Goal: Task Accomplishment & Management: Understand process/instructions

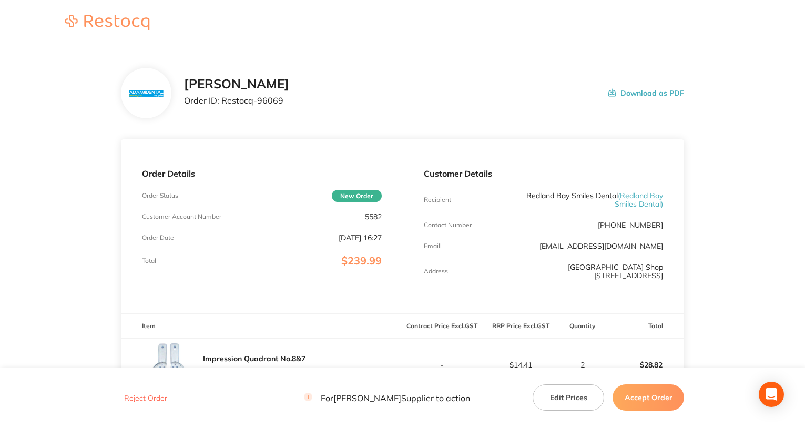
click at [371, 215] on p "5582" at bounding box center [373, 216] width 17 height 8
copy p "5582"
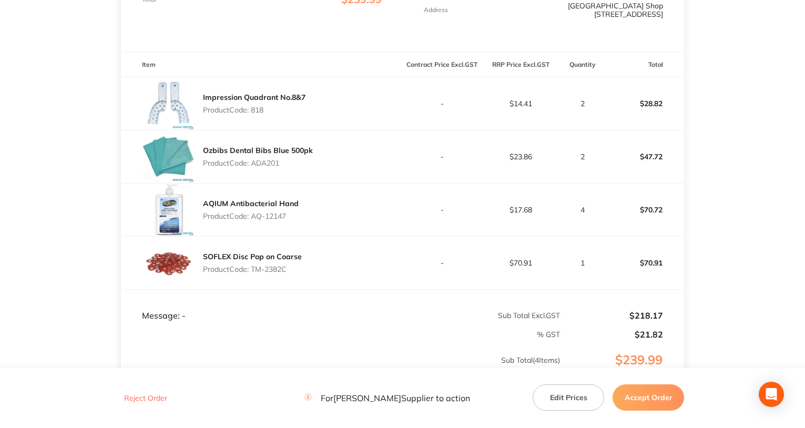
scroll to position [263, 0]
click at [251, 106] on p "Product Code: 818" at bounding box center [254, 108] width 103 height 8
copy p "818"
click at [262, 161] on p "Product Code: ADA201" at bounding box center [258, 161] width 110 height 8
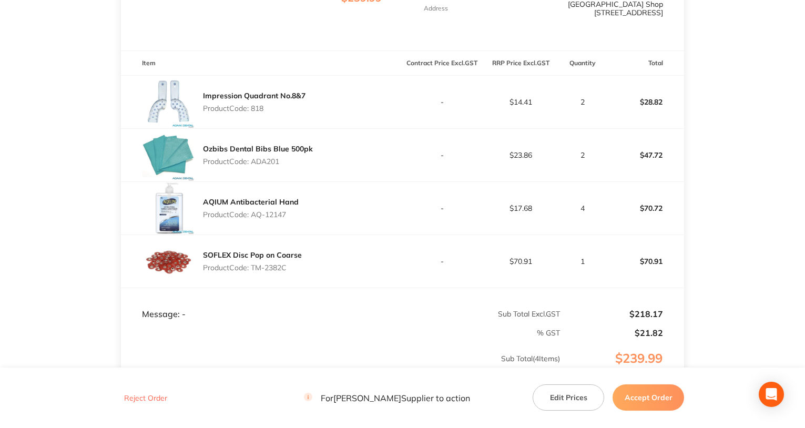
click at [262, 161] on p "Product Code: ADA201" at bounding box center [258, 161] width 110 height 8
copy p "ADA201"
drag, startPoint x: 253, startPoint y: 216, endPoint x: 287, endPoint y: 217, distance: 33.7
click at [287, 217] on p "Product Code: AQ-12147" at bounding box center [251, 214] width 96 height 8
copy p "AQ-12147"
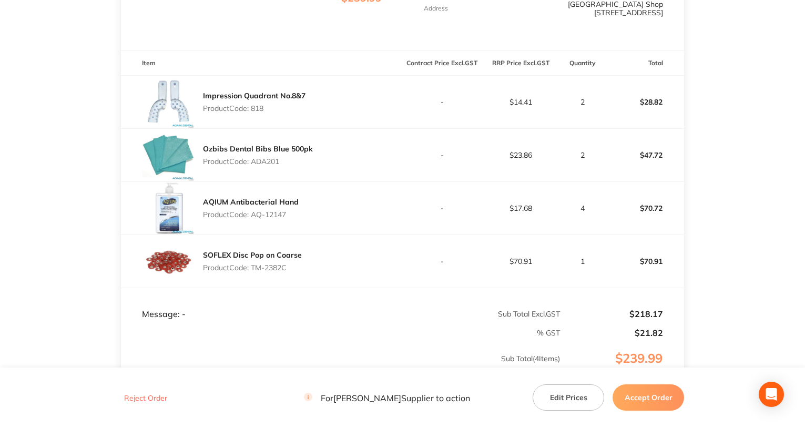
drag, startPoint x: 254, startPoint y: 267, endPoint x: 293, endPoint y: 268, distance: 40.0
click at [293, 268] on p "Product Code: TM-2382C" at bounding box center [252, 268] width 99 height 8
copy p "TM-2382C"
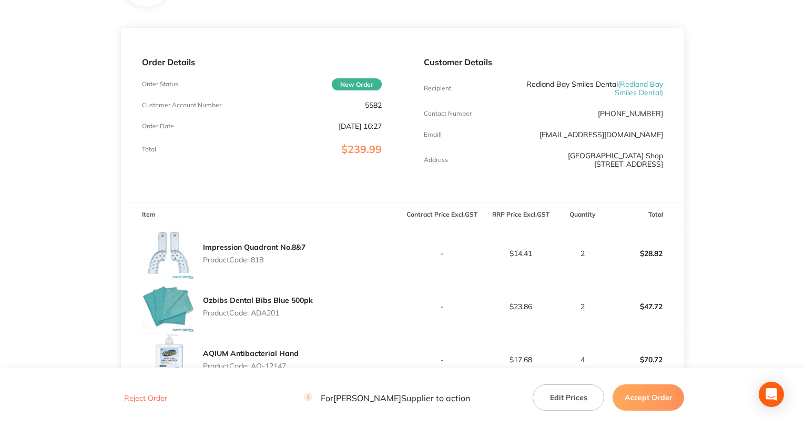
scroll to position [105, 0]
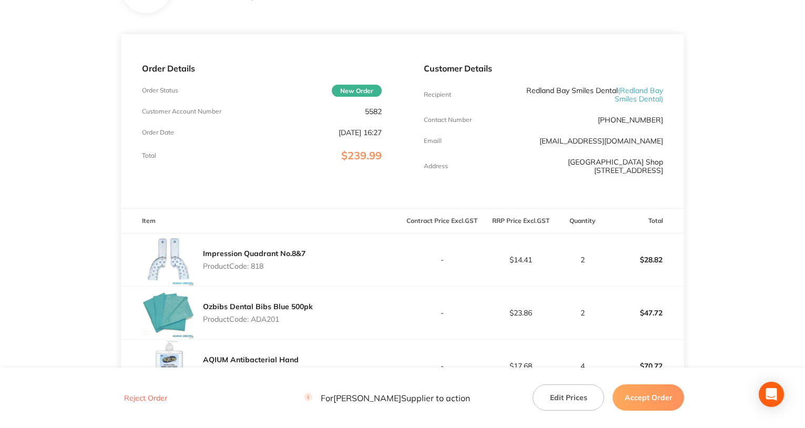
click at [365, 112] on p "5582" at bounding box center [373, 111] width 17 height 8
copy p "5582"
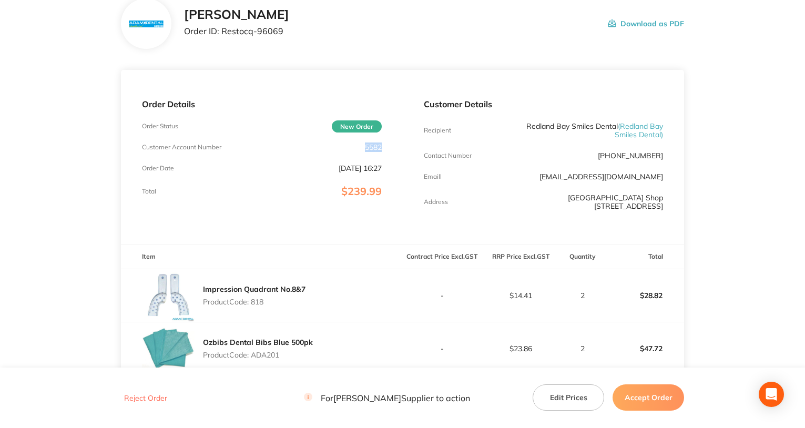
scroll to position [53, 0]
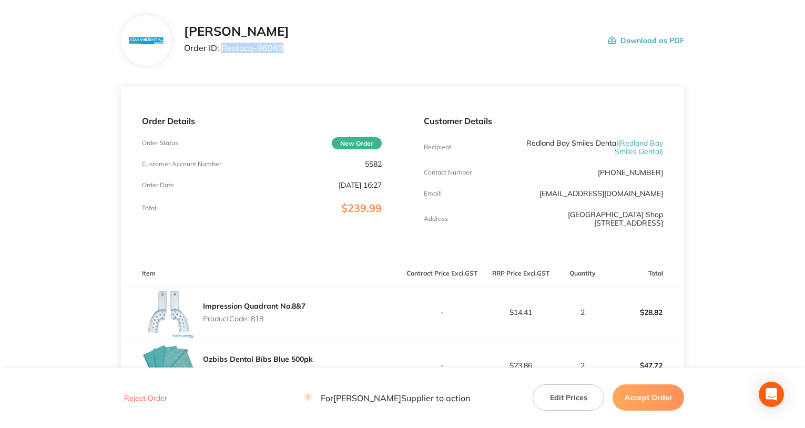
drag, startPoint x: 222, startPoint y: 47, endPoint x: 303, endPoint y: 57, distance: 81.5
click at [303, 57] on div "Adam Dental Order ID: Restocq- 96069 Download as PDF" at bounding box center [434, 40] width 501 height 33
copy p "Restocq- 96069"
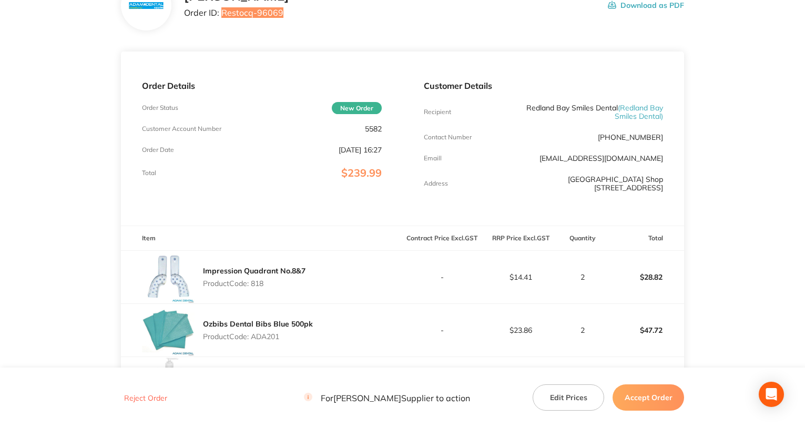
scroll to position [158, 0]
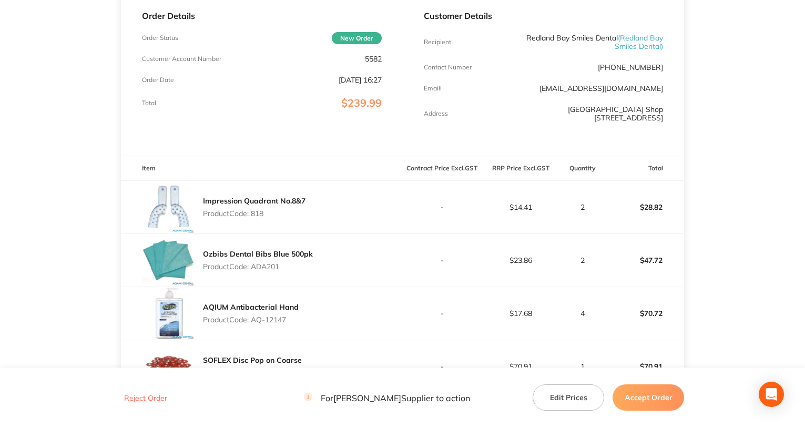
click at [260, 213] on p "Product Code: 818" at bounding box center [254, 213] width 103 height 8
copy p "818"
click at [262, 264] on p "Product Code: ADA201" at bounding box center [258, 266] width 110 height 8
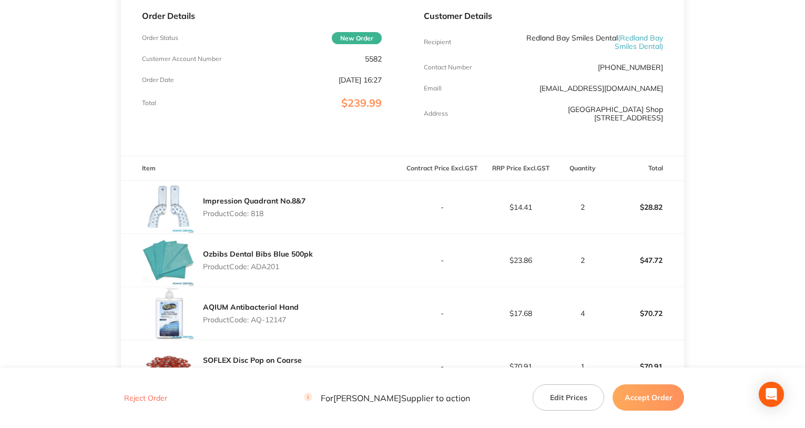
copy p "ADA201"
drag, startPoint x: 253, startPoint y: 318, endPoint x: 319, endPoint y: 320, distance: 65.8
click at [319, 320] on div "AQIUM Antibacterial Hand Product Code: AQ-12147" at bounding box center [262, 313] width 282 height 53
copy p "AQ-12147"
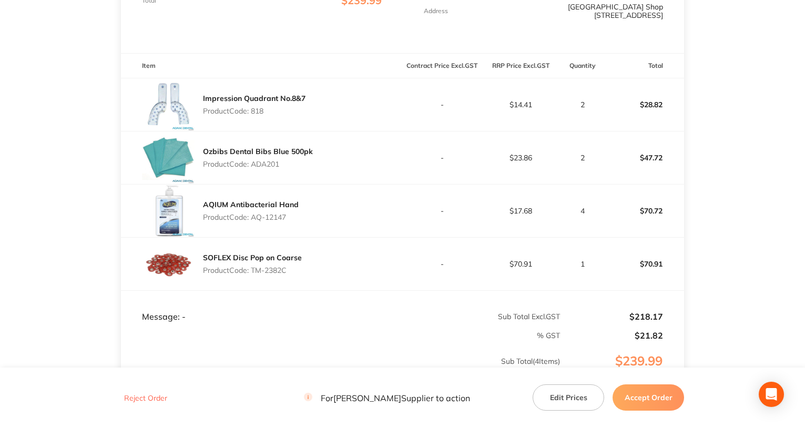
scroll to position [263, 0]
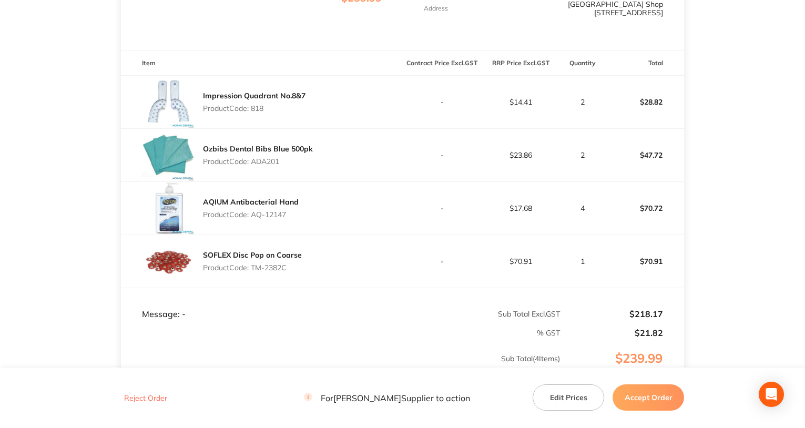
drag, startPoint x: 252, startPoint y: 268, endPoint x: 316, endPoint y: 272, distance: 63.7
click at [316, 272] on div "SOFLEX Disc Pop on Coarse Product Code: TM-2382C" at bounding box center [262, 261] width 282 height 53
click at [645, 398] on button "Accept Order" at bounding box center [649, 397] width 72 height 26
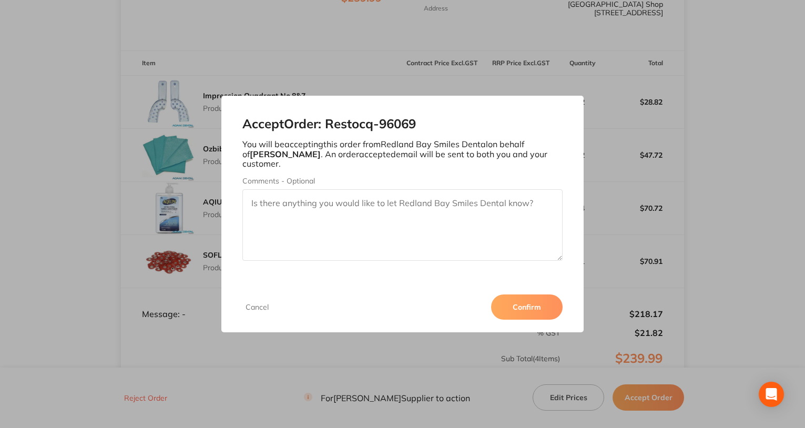
click at [530, 303] on button "Confirm" at bounding box center [527, 307] width 72 height 25
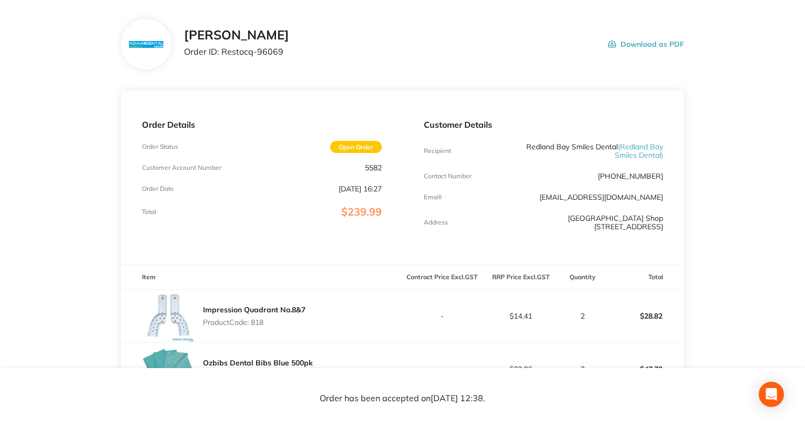
scroll to position [0, 0]
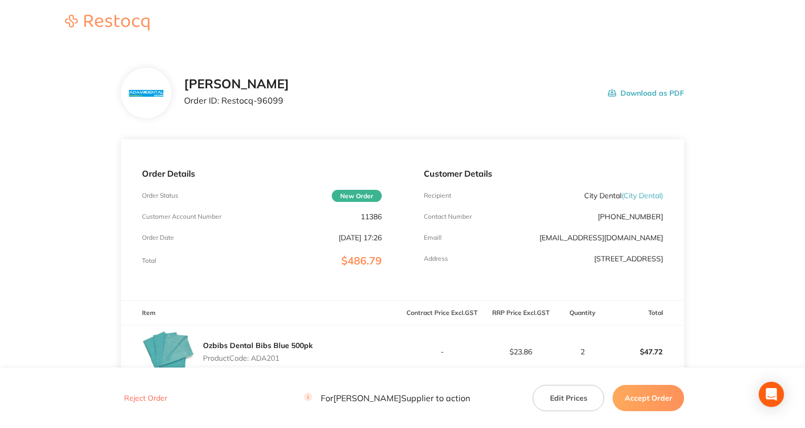
click at [366, 218] on p "11386" at bounding box center [371, 216] width 21 height 8
copy p "11386"
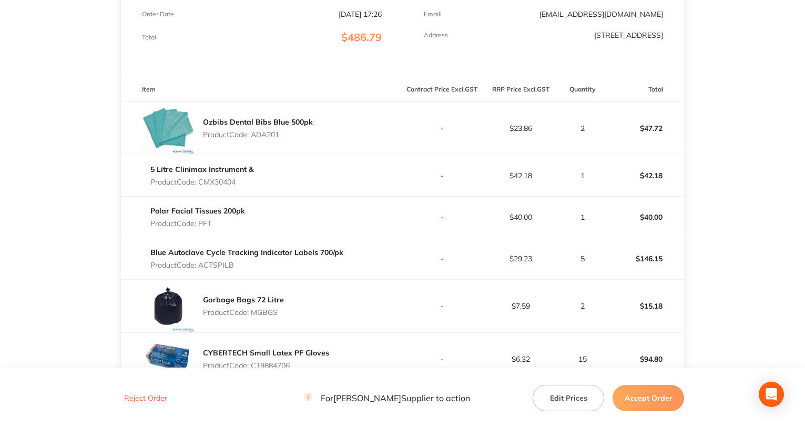
scroll to position [263, 0]
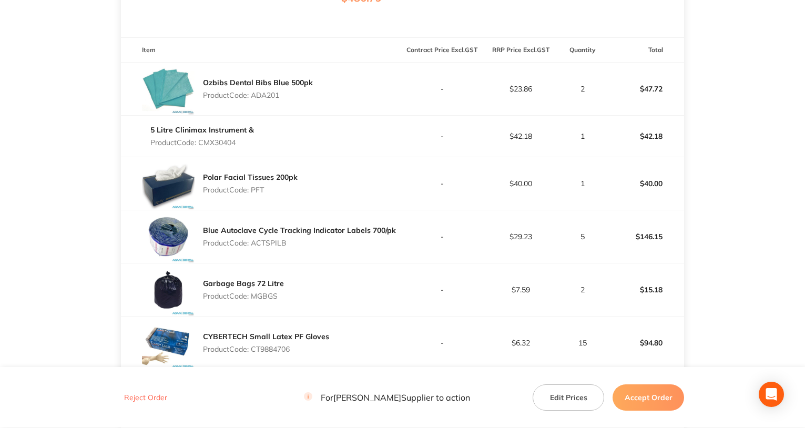
click at [267, 93] on p "Product Code: ADA201" at bounding box center [258, 95] width 110 height 8
copy p "ADA201"
click at [223, 141] on p "Product Code: CMX30404" at bounding box center [202, 142] width 104 height 8
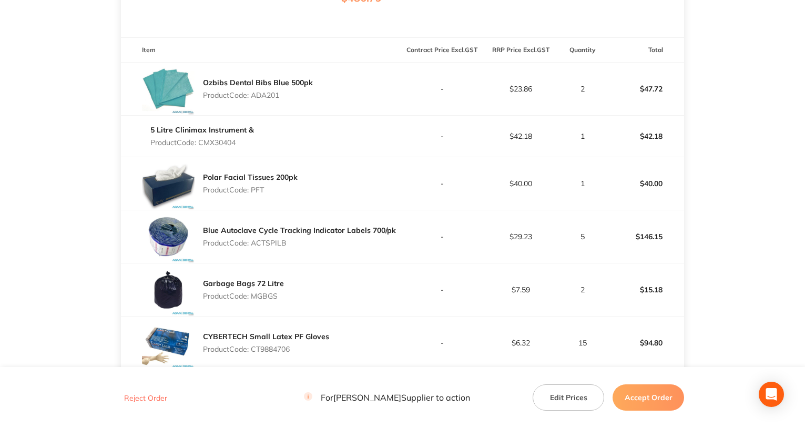
copy p "CMX30404"
click at [258, 190] on p "Product Code: PFT" at bounding box center [250, 190] width 95 height 8
copy p "PFT"
click at [270, 243] on p "Product Code: ACTSPILB" at bounding box center [299, 243] width 193 height 8
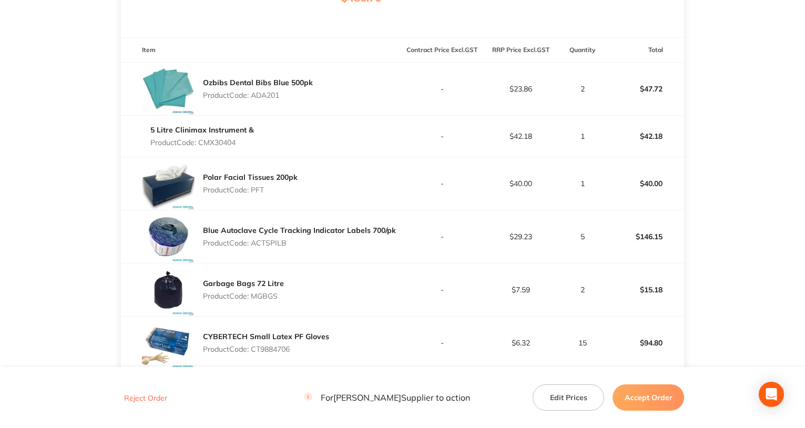
click at [270, 243] on p "Product Code: ACTSPILB" at bounding box center [299, 243] width 193 height 8
copy p "ACTSPILB"
click at [265, 298] on p "Product Code: MGBGS" at bounding box center [243, 296] width 81 height 8
copy p "MGBGS"
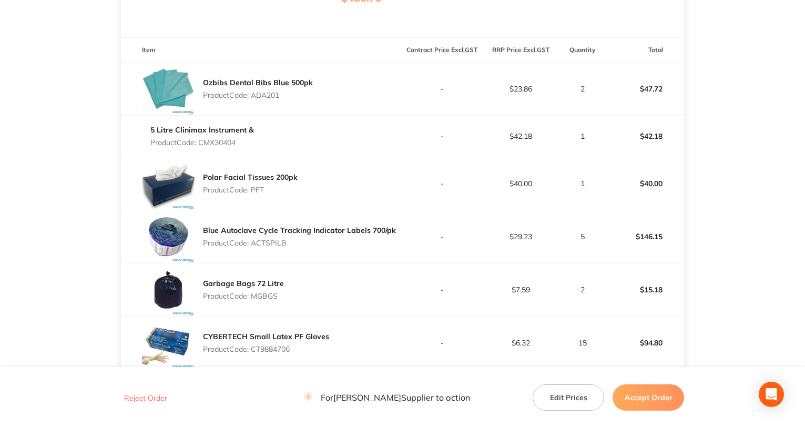
click at [274, 349] on p "Product Code: CT9884706" at bounding box center [266, 349] width 126 height 8
copy p "CT9884706"
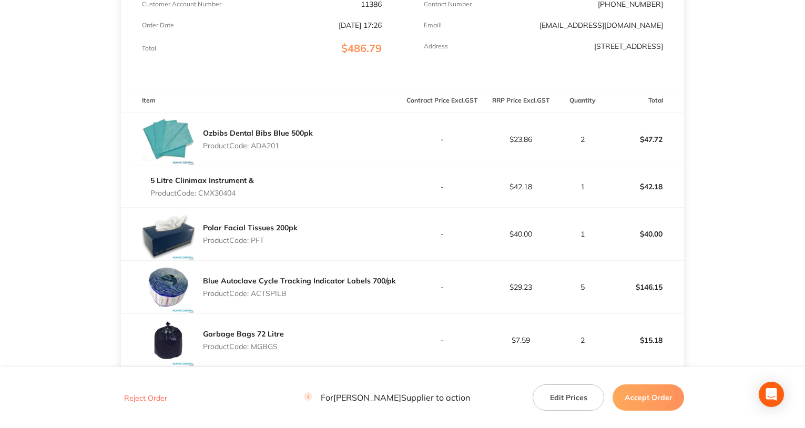
scroll to position [158, 0]
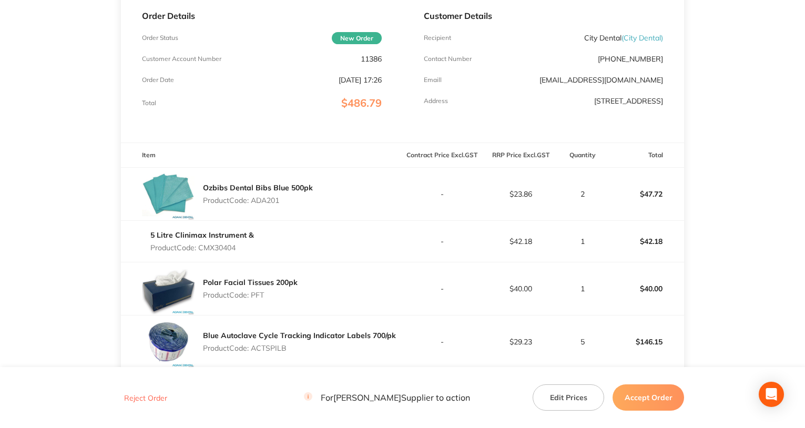
click at [369, 58] on p "11386" at bounding box center [371, 59] width 21 height 8
copy p "11386"
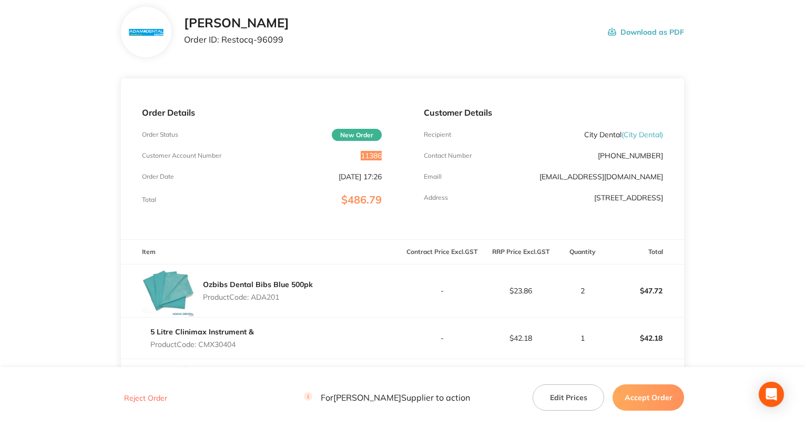
scroll to position [53, 0]
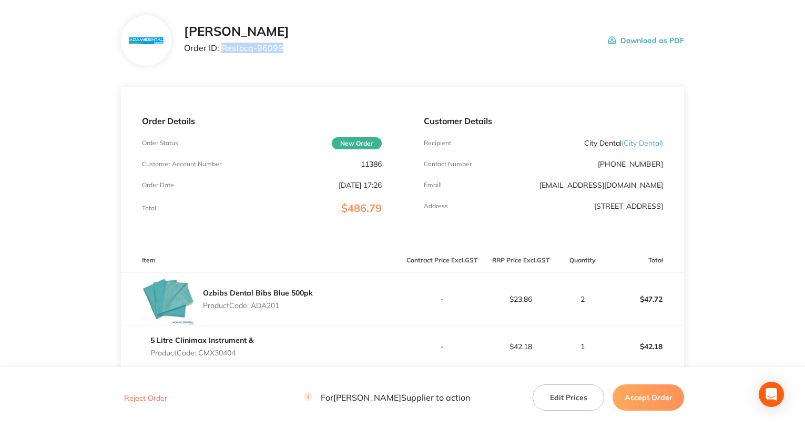
drag, startPoint x: 223, startPoint y: 50, endPoint x: 304, endPoint y: 54, distance: 81.1
click at [304, 54] on div "[PERSON_NAME] Order ID: Restocq- 96099 Download as PDF" at bounding box center [434, 40] width 501 height 33
copy p "Restocq- 96099"
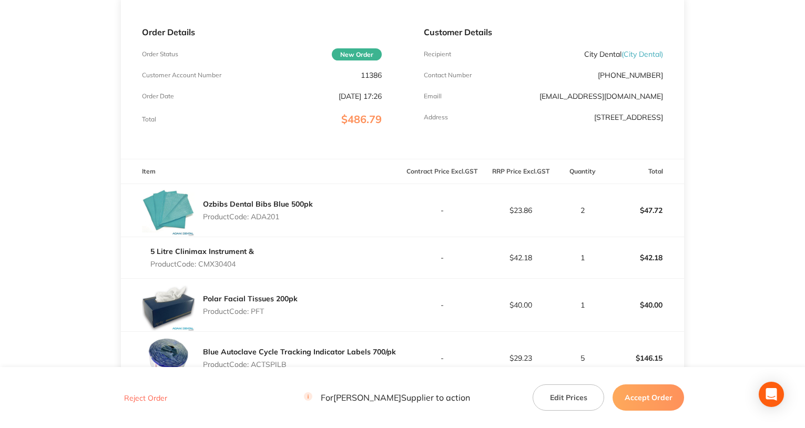
scroll to position [158, 0]
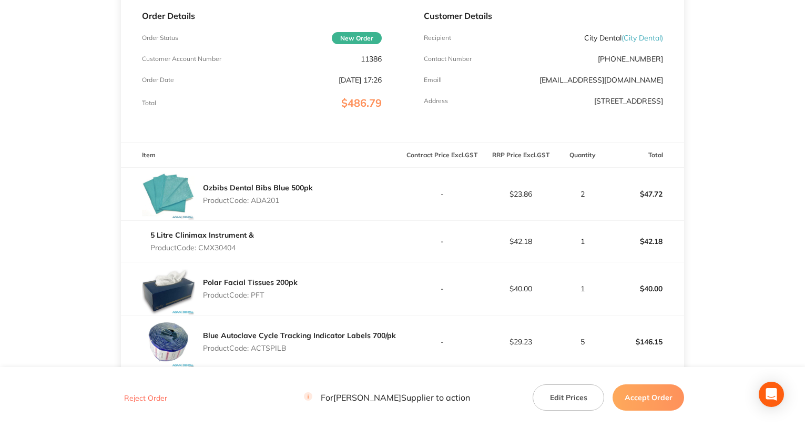
click at [269, 196] on p "Product Code: ADA201" at bounding box center [258, 200] width 110 height 8
copy p "ADA201"
click at [211, 247] on p "Product Code: CMX30404" at bounding box center [202, 248] width 104 height 8
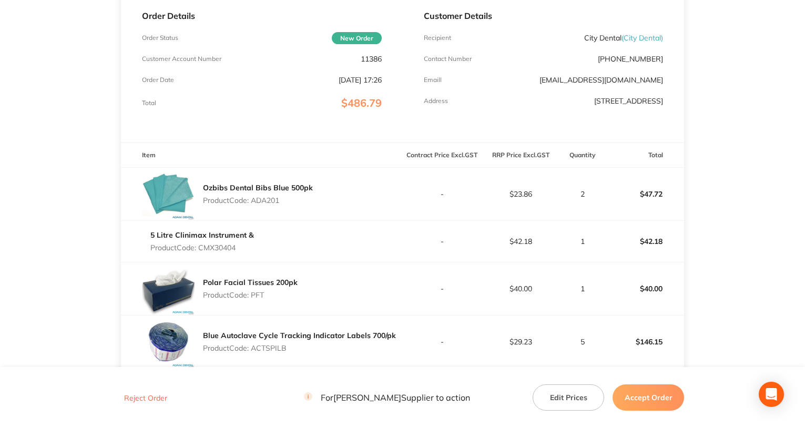
click at [260, 291] on p "Product Code: PFT" at bounding box center [250, 295] width 95 height 8
click at [261, 344] on p "Product Code: ACTSPILB" at bounding box center [299, 348] width 193 height 8
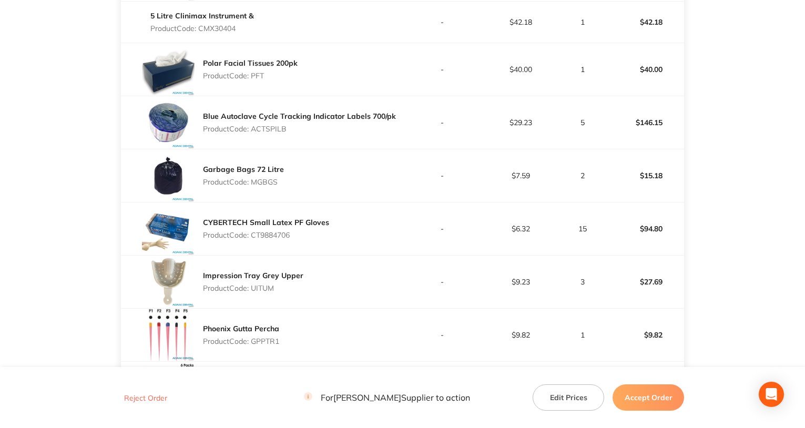
scroll to position [421, 0]
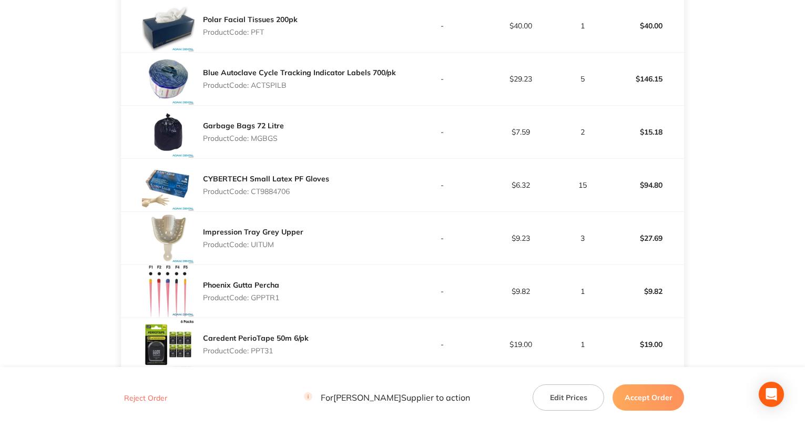
click at [264, 139] on p "Product Code: MGBGS" at bounding box center [243, 138] width 81 height 8
click at [256, 248] on p "Product Code: UITUM" at bounding box center [253, 244] width 100 height 8
click at [105, 254] on main "[PERSON_NAME] Order ID: Restocq- 96099 Download as PDF Order Details Order Stat…" at bounding box center [402, 96] width 805 height 941
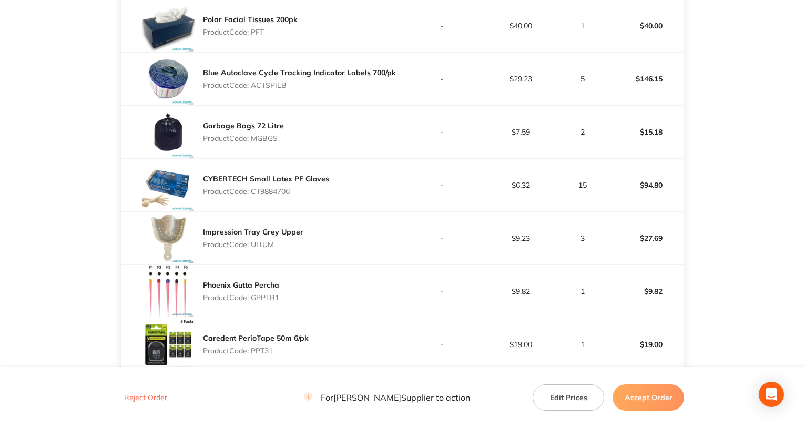
click at [265, 298] on p "Product Code: GPPTR1" at bounding box center [241, 297] width 76 height 8
click at [266, 298] on p "Product Code: GPPTR1" at bounding box center [241, 297] width 76 height 8
click at [92, 252] on main "[PERSON_NAME] Order ID: Restocq- 96099 Download as PDF Order Details Order Stat…" at bounding box center [402, 96] width 805 height 941
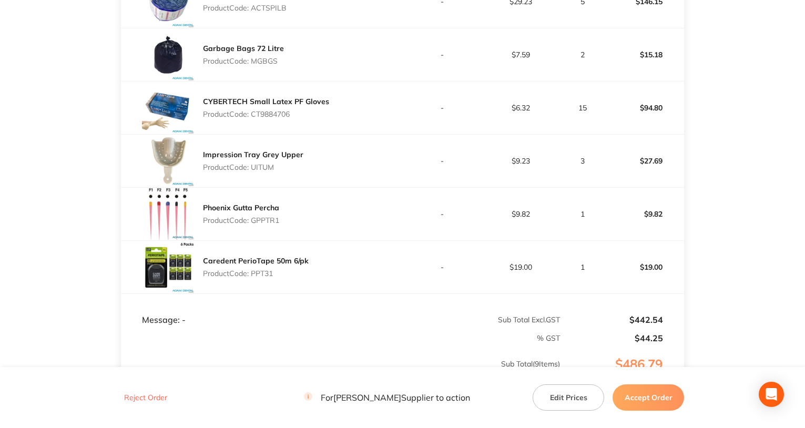
scroll to position [526, 0]
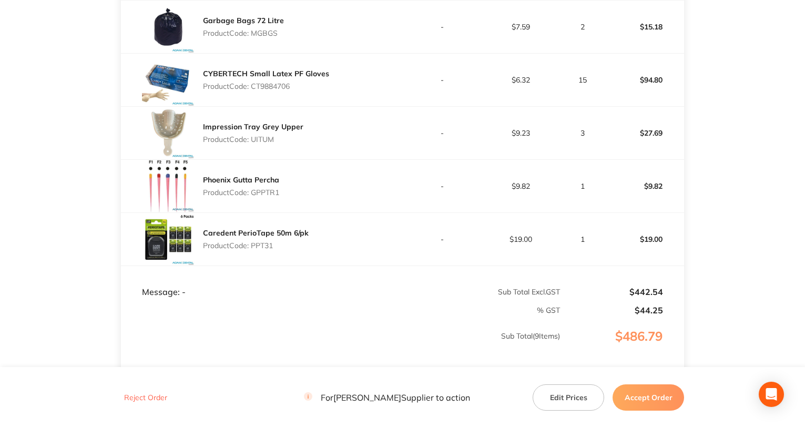
click at [266, 249] on p "Product Code: PPT31" at bounding box center [256, 245] width 106 height 8
drag, startPoint x: 647, startPoint y: 398, endPoint x: 643, endPoint y: 393, distance: 6.7
click at [646, 398] on button "Accept Order" at bounding box center [649, 397] width 72 height 26
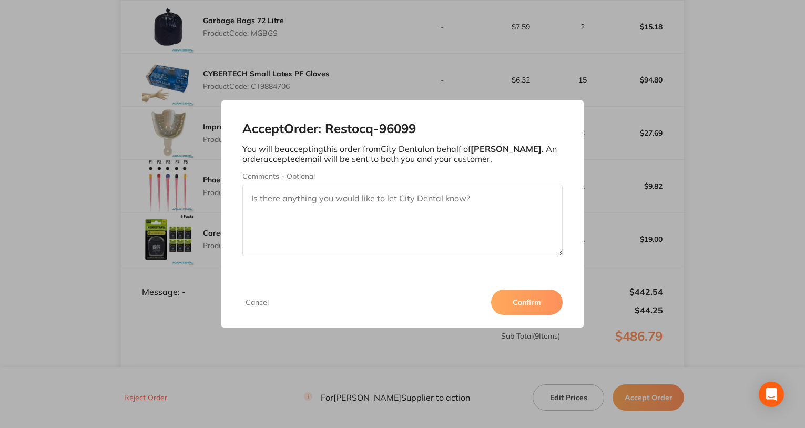
click at [531, 313] on button "Confirm" at bounding box center [527, 302] width 72 height 25
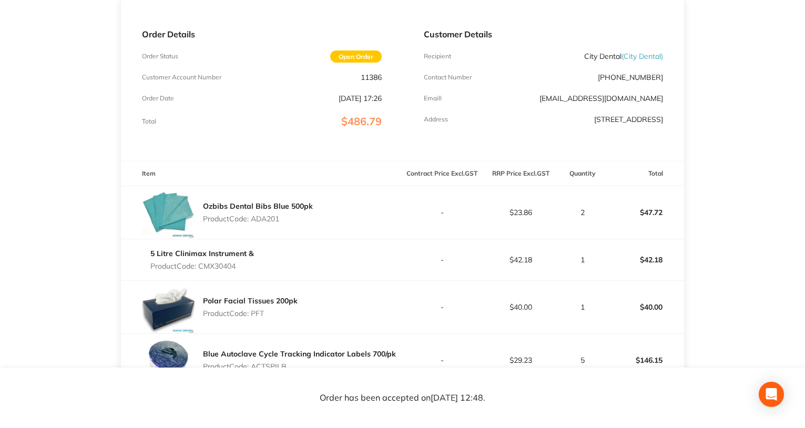
scroll to position [0, 0]
